Goal: Information Seeking & Learning: Learn about a topic

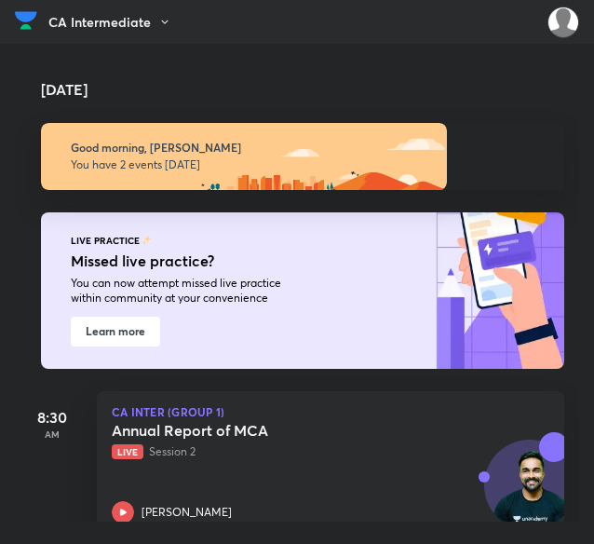
scroll to position [116, 0]
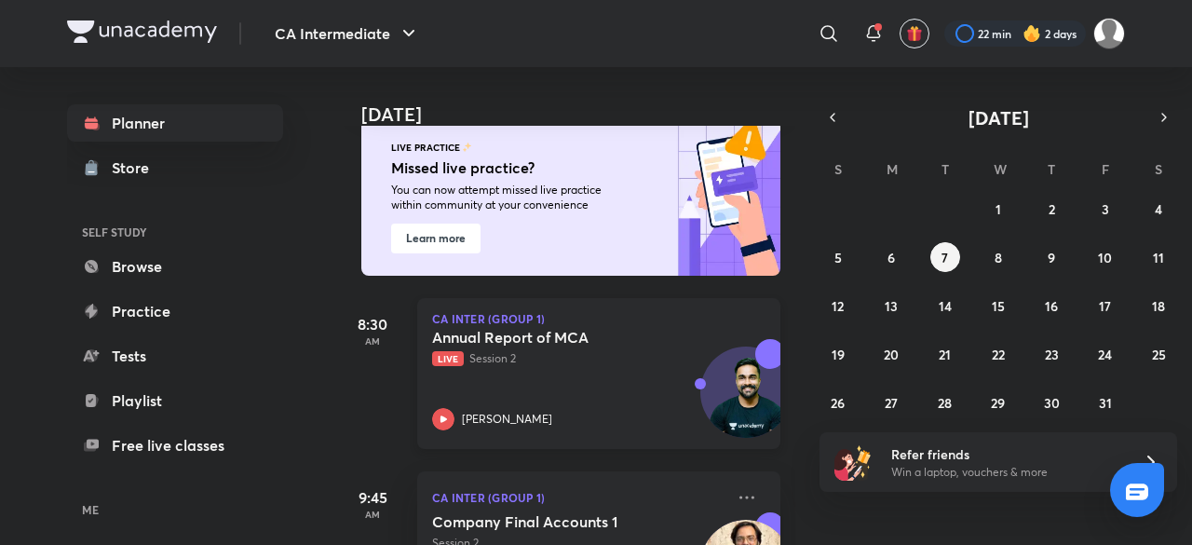
scroll to position [222, 0]
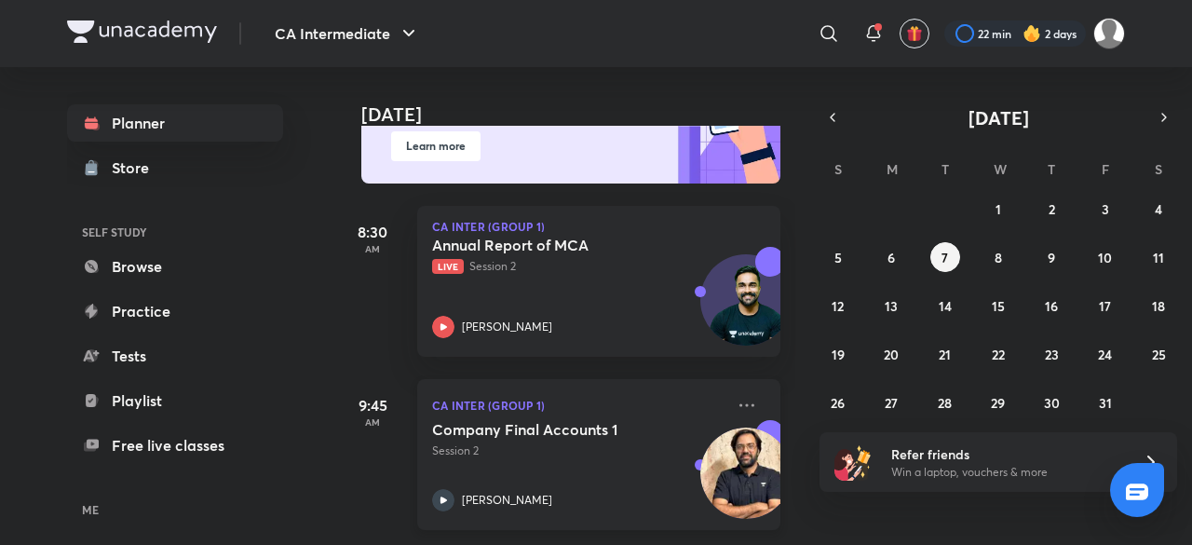
click at [453, 448] on div "Company Final Accounts 1 Session 2 [PERSON_NAME]" at bounding box center [578, 465] width 293 height 91
